Goal: Task Accomplishment & Management: Complete application form

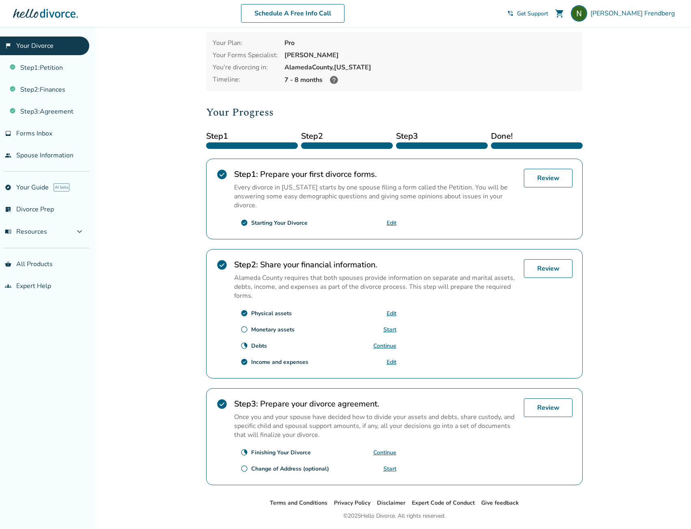
scroll to position [60, 0]
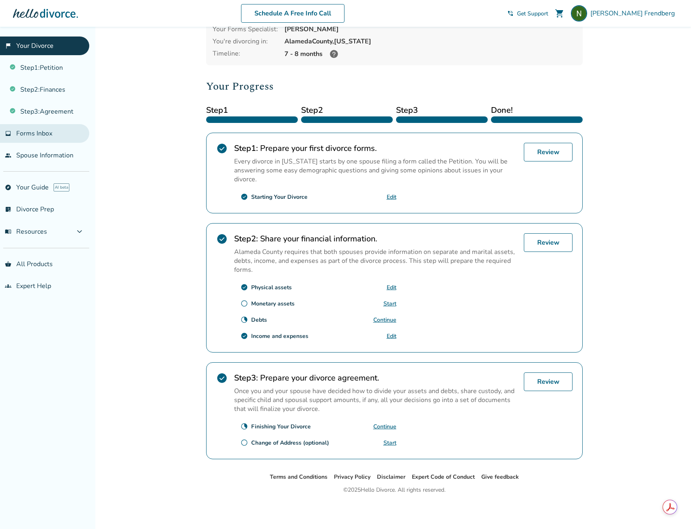
click at [34, 136] on span "Forms Inbox" at bounding box center [34, 133] width 36 height 9
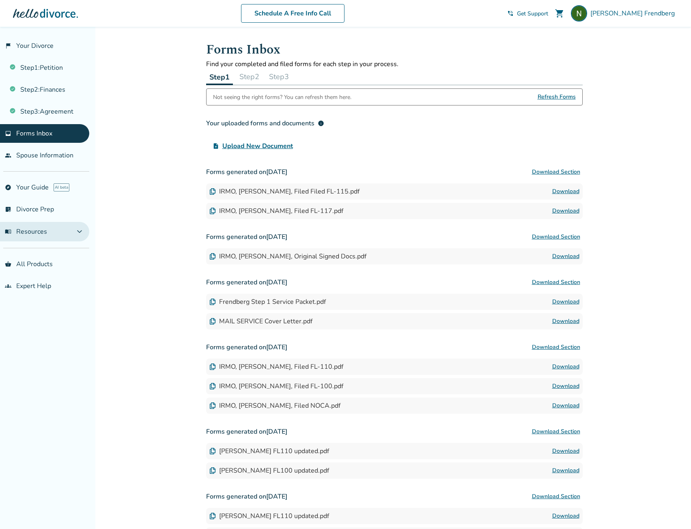
click at [73, 231] on button "menu_book Resources expand_more" at bounding box center [44, 231] width 89 height 19
click at [256, 73] on button "Step 2" at bounding box center [249, 77] width 26 height 16
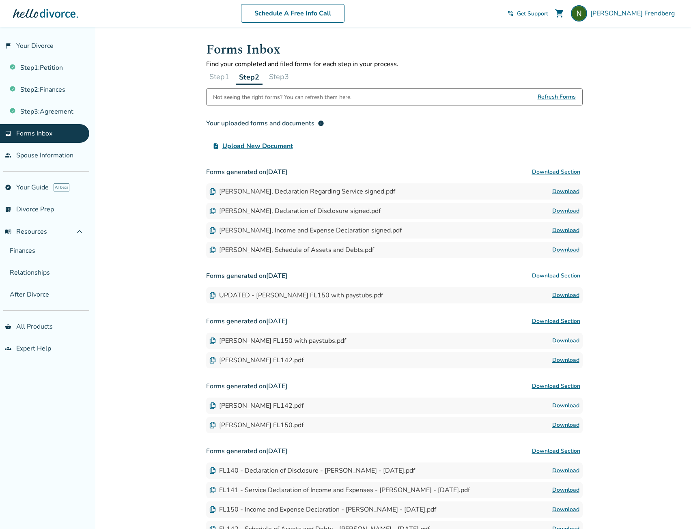
click at [232, 72] on div "Step 1 Step 2 Step 3" at bounding box center [394, 77] width 376 height 17
click at [226, 72] on button "Step 1" at bounding box center [219, 77] width 26 height 16
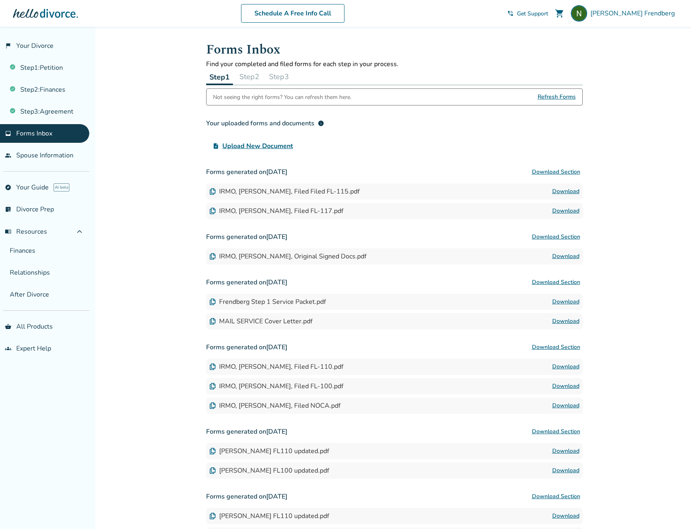
click at [249, 75] on button "Step 2" at bounding box center [249, 77] width 26 height 16
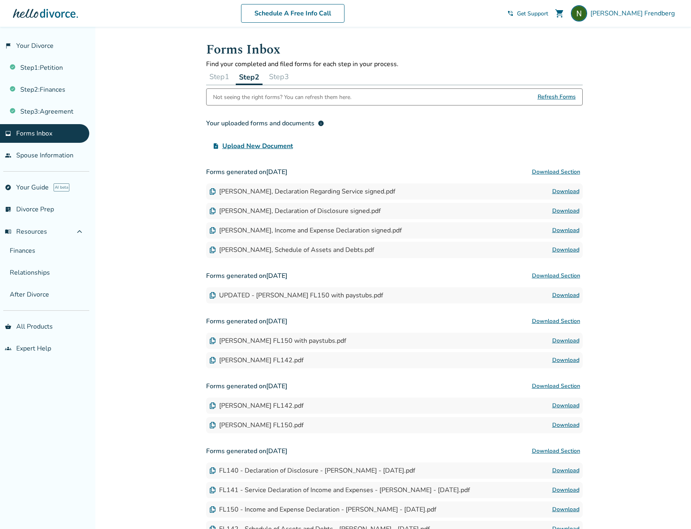
click at [281, 75] on button "Step 3" at bounding box center [279, 77] width 26 height 16
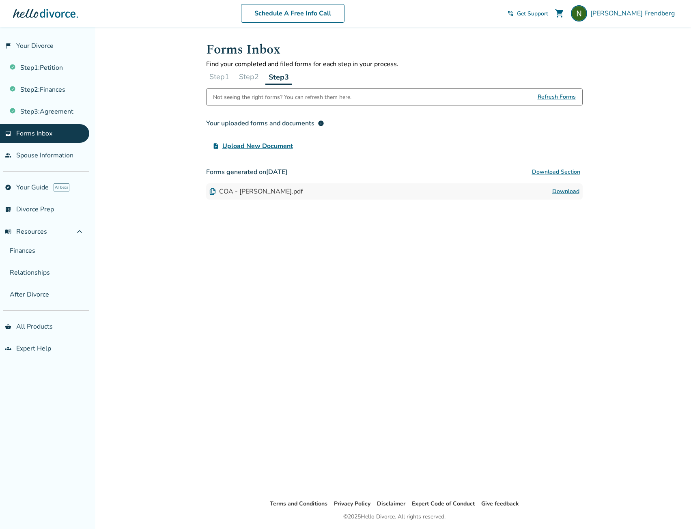
click at [554, 96] on span "Refresh Forms" at bounding box center [556, 97] width 38 height 16
click at [256, 72] on button "Step 2" at bounding box center [249, 77] width 26 height 16
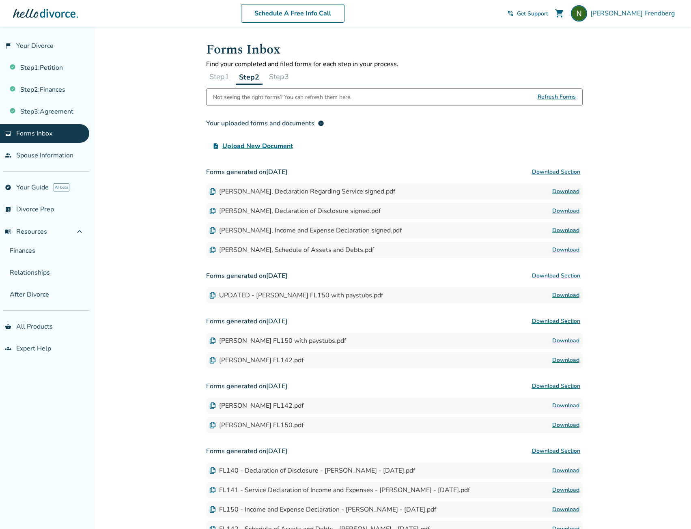
click at [284, 75] on button "Step 3" at bounding box center [279, 77] width 26 height 16
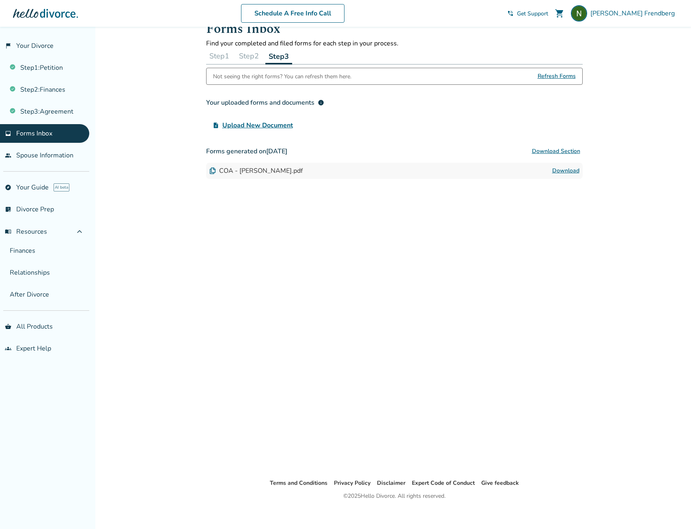
scroll to position [27, 0]
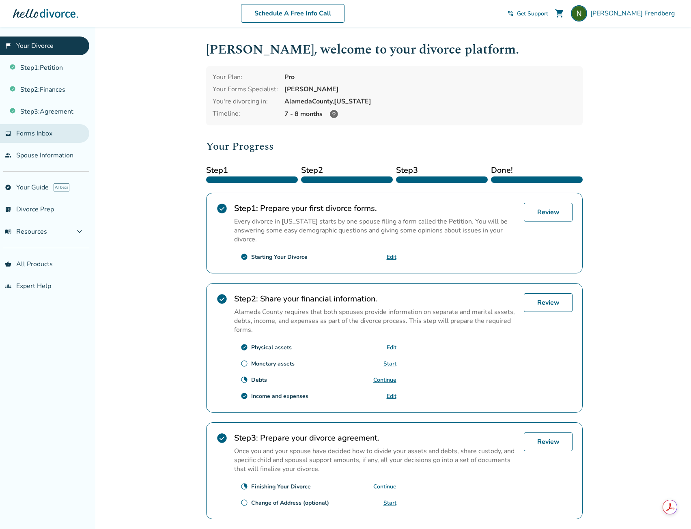
click at [52, 137] on span "Forms Inbox" at bounding box center [34, 133] width 36 height 9
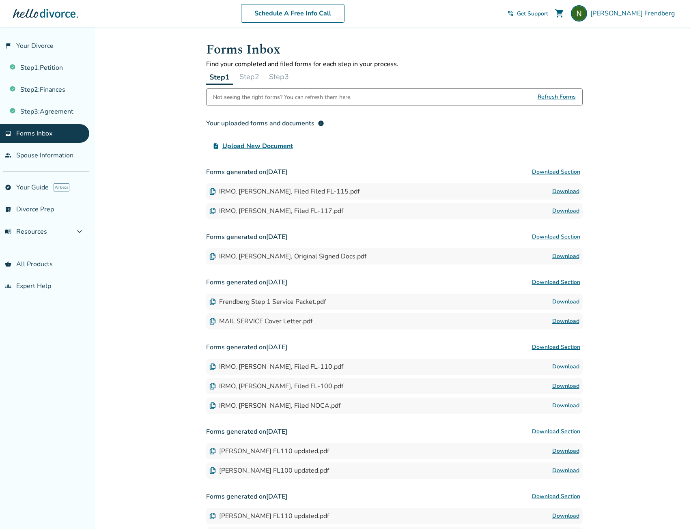
drag, startPoint x: 254, startPoint y: 75, endPoint x: 282, endPoint y: 77, distance: 28.5
click at [255, 76] on button "Step 2" at bounding box center [249, 77] width 26 height 16
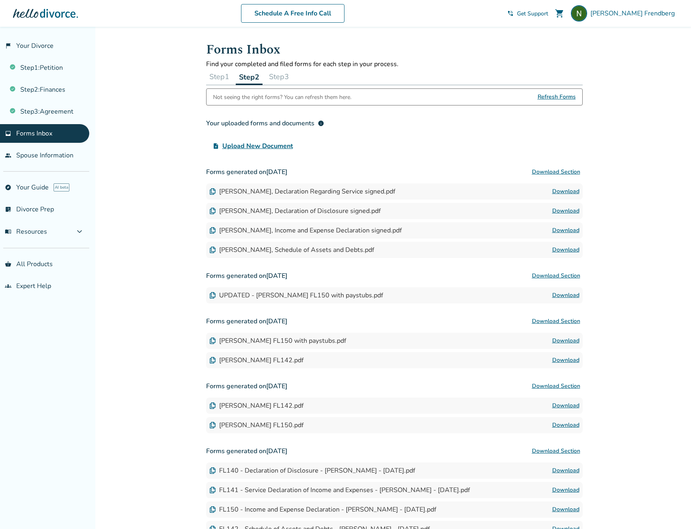
click at [288, 76] on button "Step 3" at bounding box center [279, 77] width 26 height 16
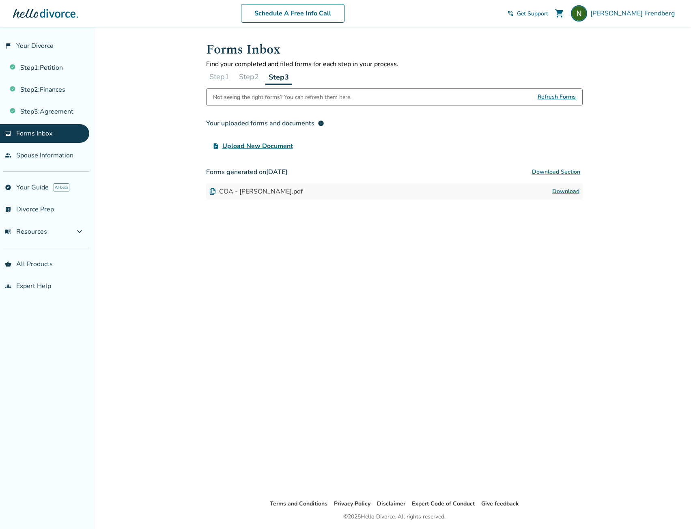
click at [246, 75] on button "Step 2" at bounding box center [249, 77] width 26 height 16
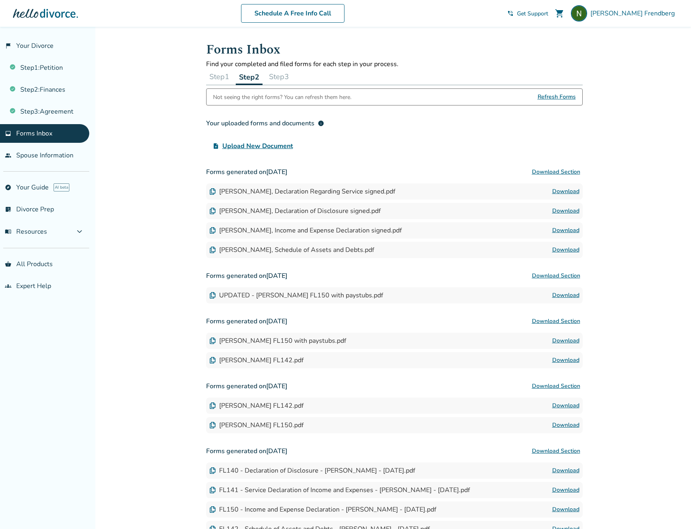
click at [229, 78] on button "Step 1" at bounding box center [219, 77] width 26 height 16
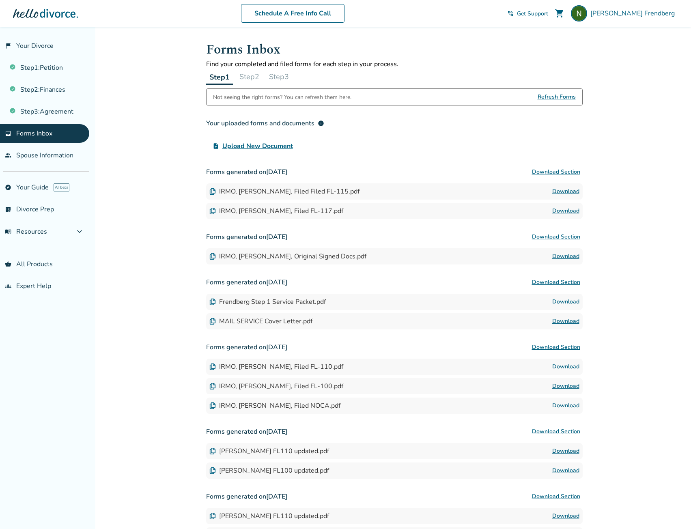
click at [248, 74] on button "Step 2" at bounding box center [249, 77] width 26 height 16
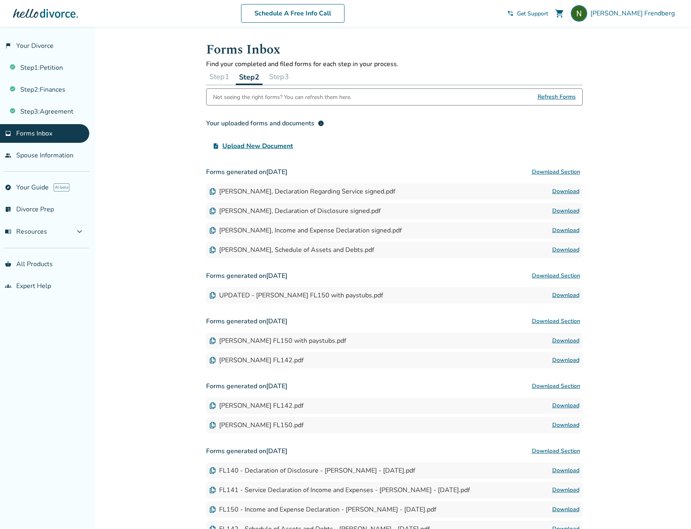
scroll to position [78, 0]
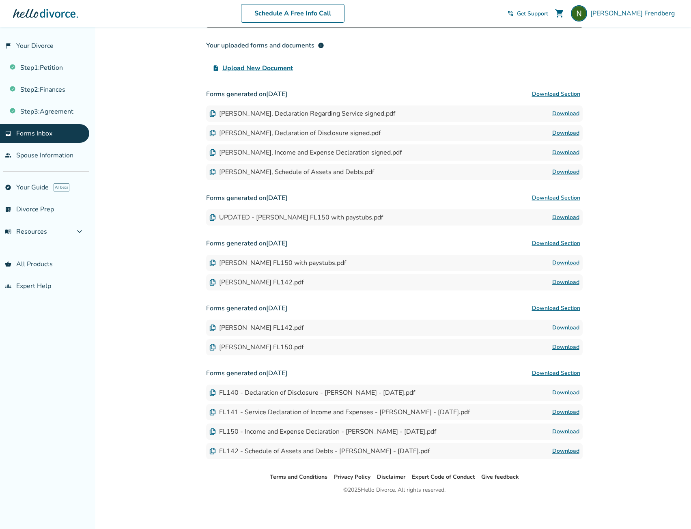
click at [452, 246] on h3 "Forms generated on [DATE] Download Section" at bounding box center [394, 243] width 376 height 16
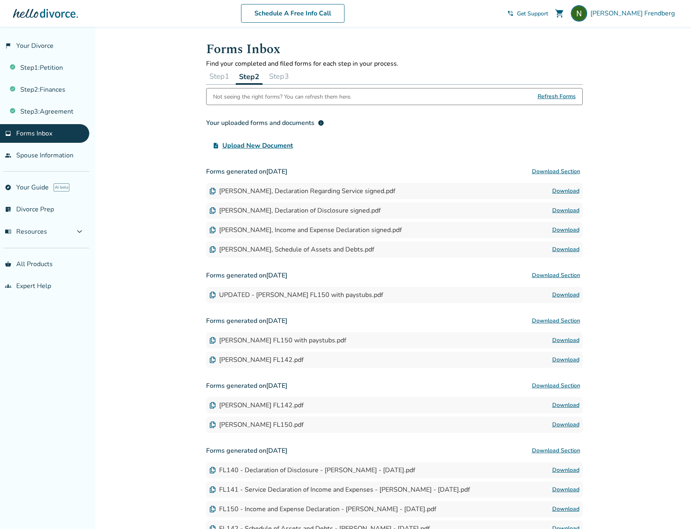
scroll to position [0, 0]
click at [286, 71] on button "Step 3" at bounding box center [279, 77] width 26 height 16
